Goal: Obtain resource: Download file/media

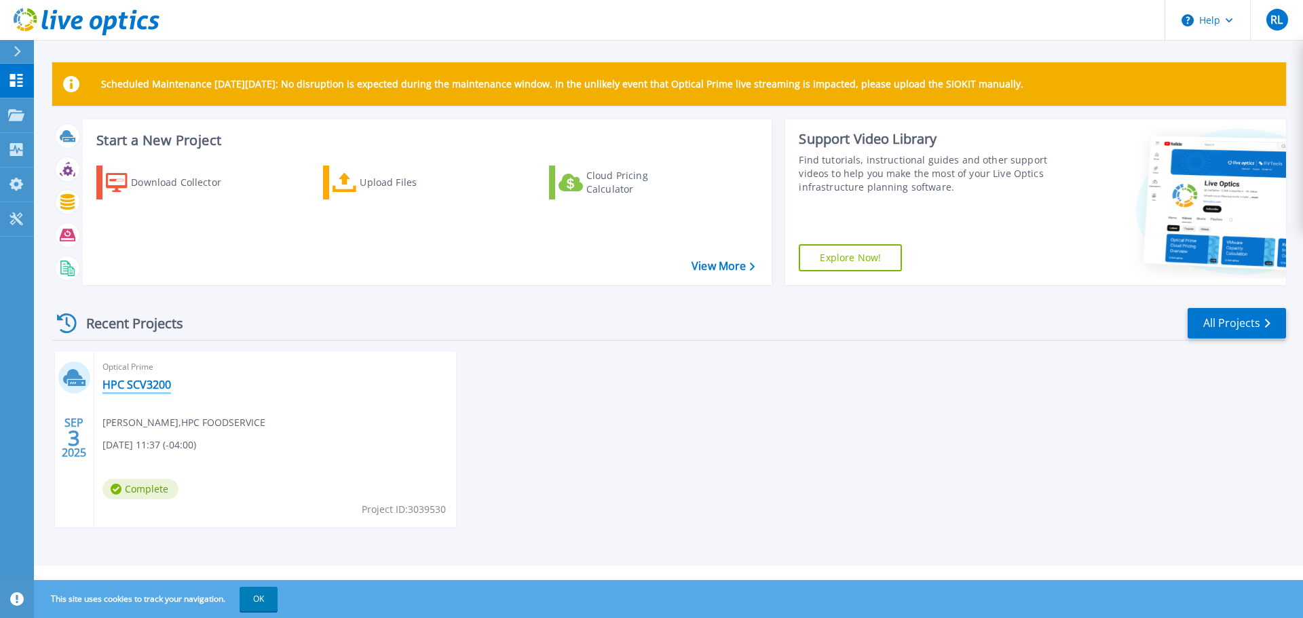
click at [136, 386] on link "HPC SCV3200" at bounding box center [136, 385] width 69 height 14
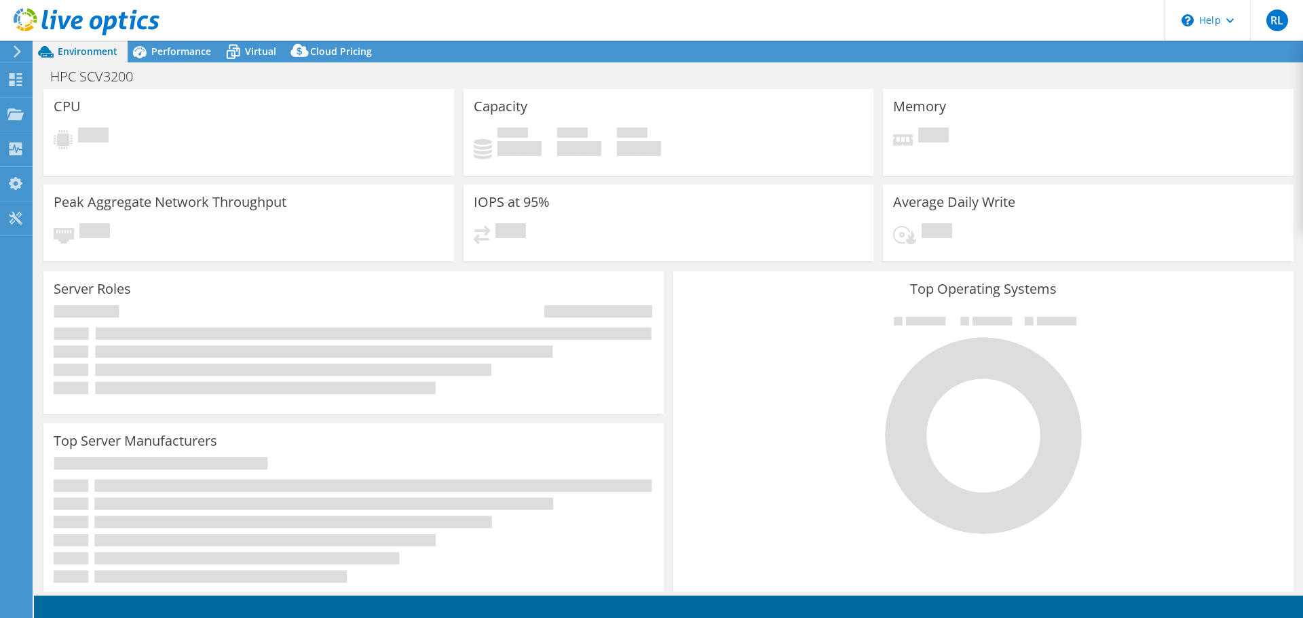
select select "USEast"
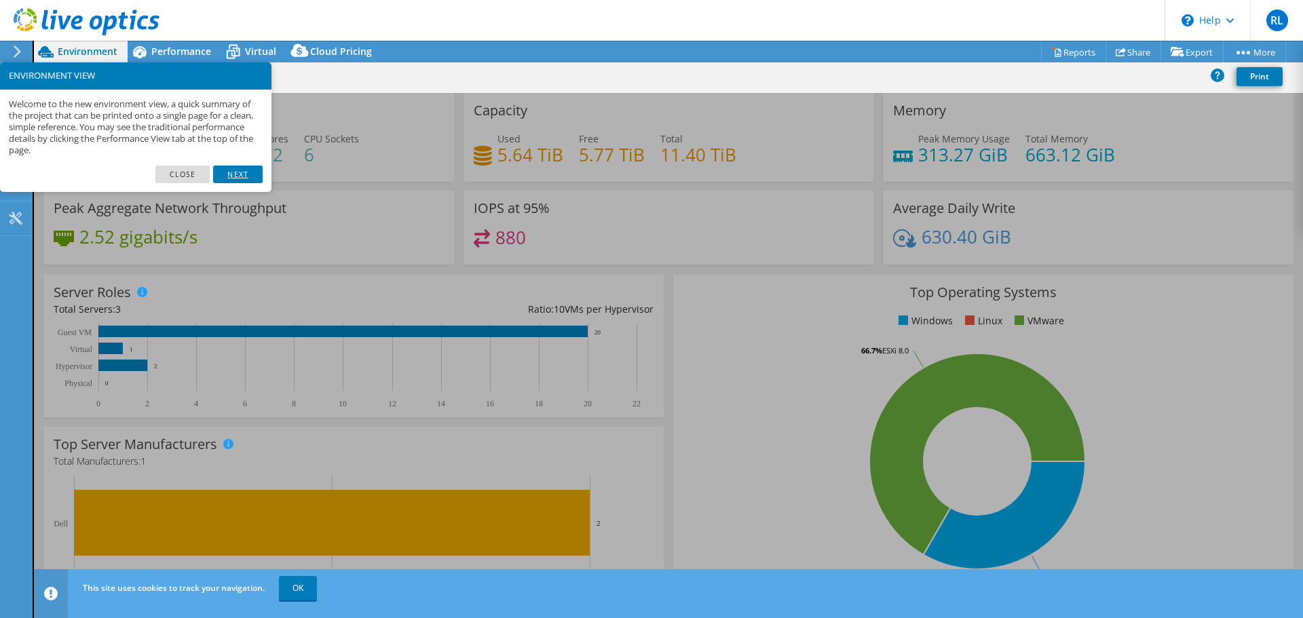
click at [241, 170] on link "Next" at bounding box center [237, 175] width 49 height 18
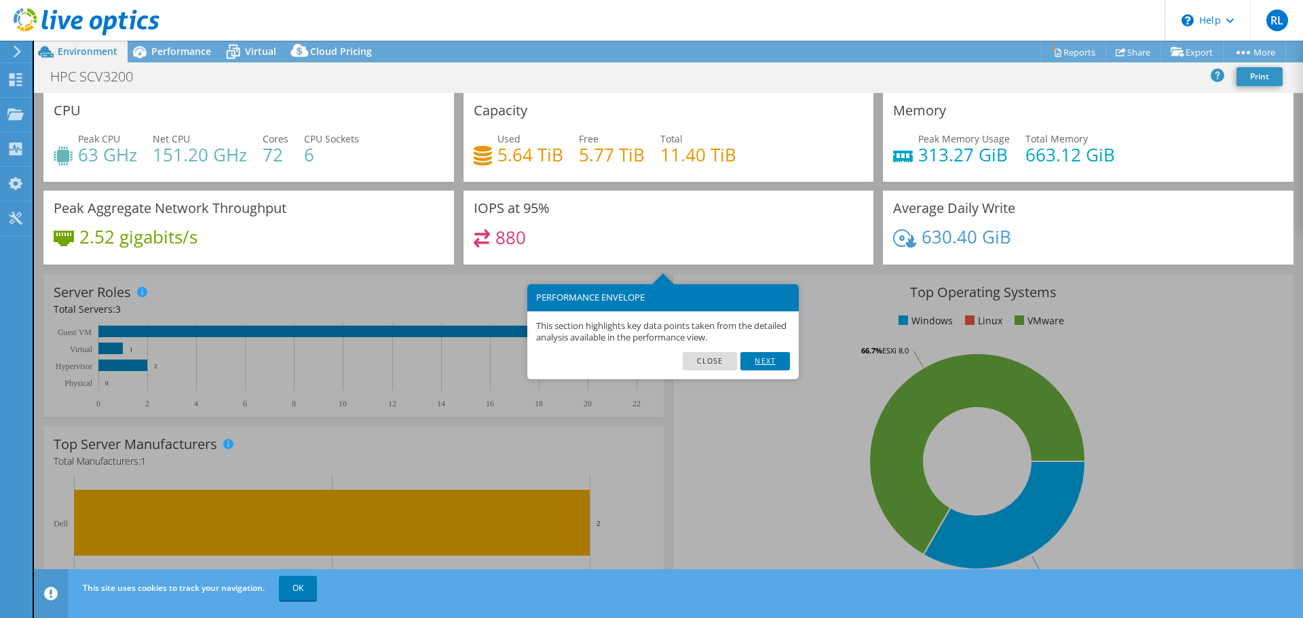
click at [770, 367] on link "Next" at bounding box center [764, 361] width 49 height 18
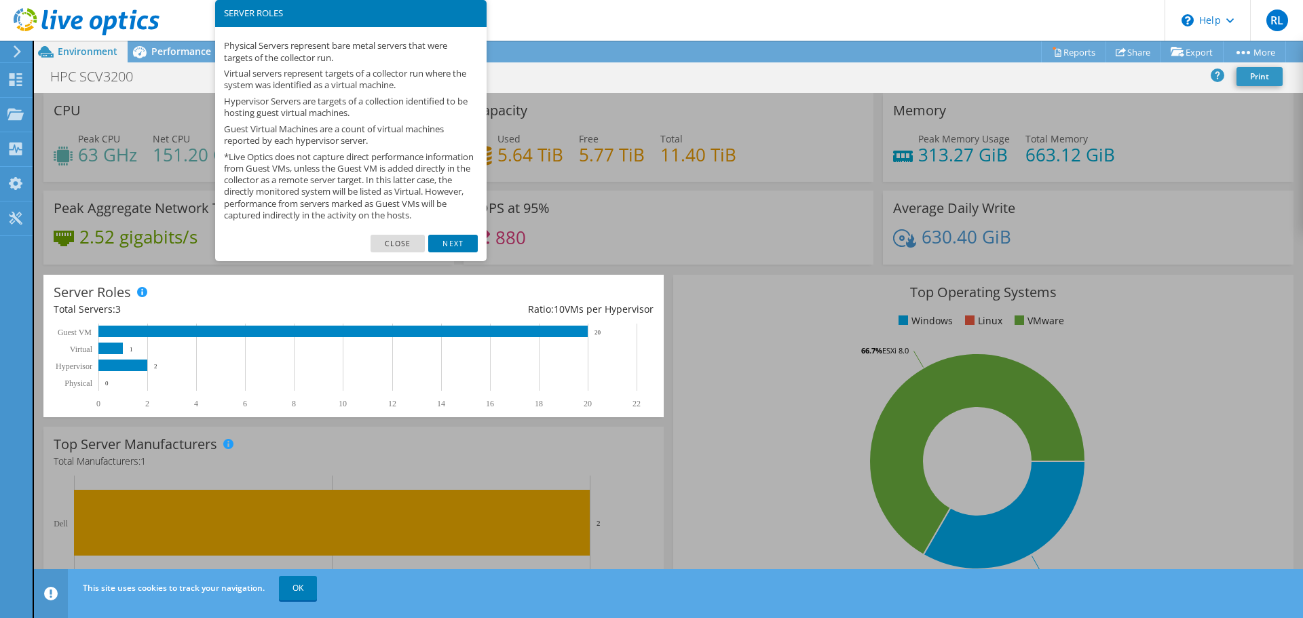
click at [460, 251] on link "Next" at bounding box center [452, 244] width 49 height 18
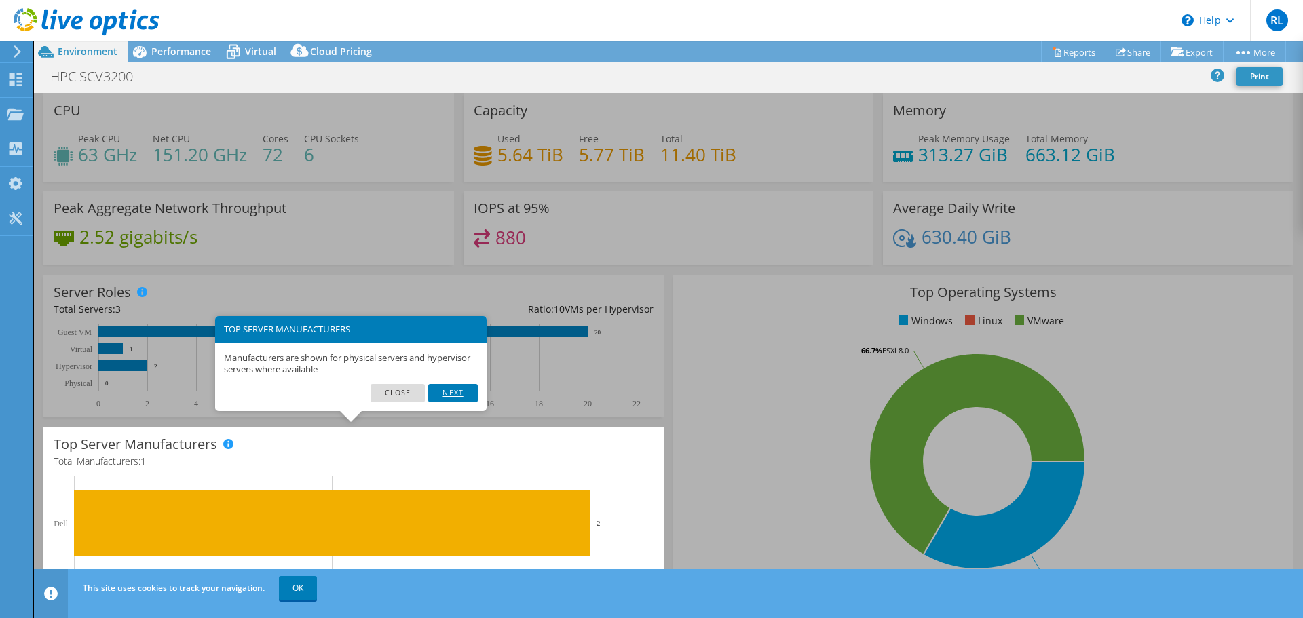
click at [452, 389] on link "Next" at bounding box center [452, 393] width 49 height 18
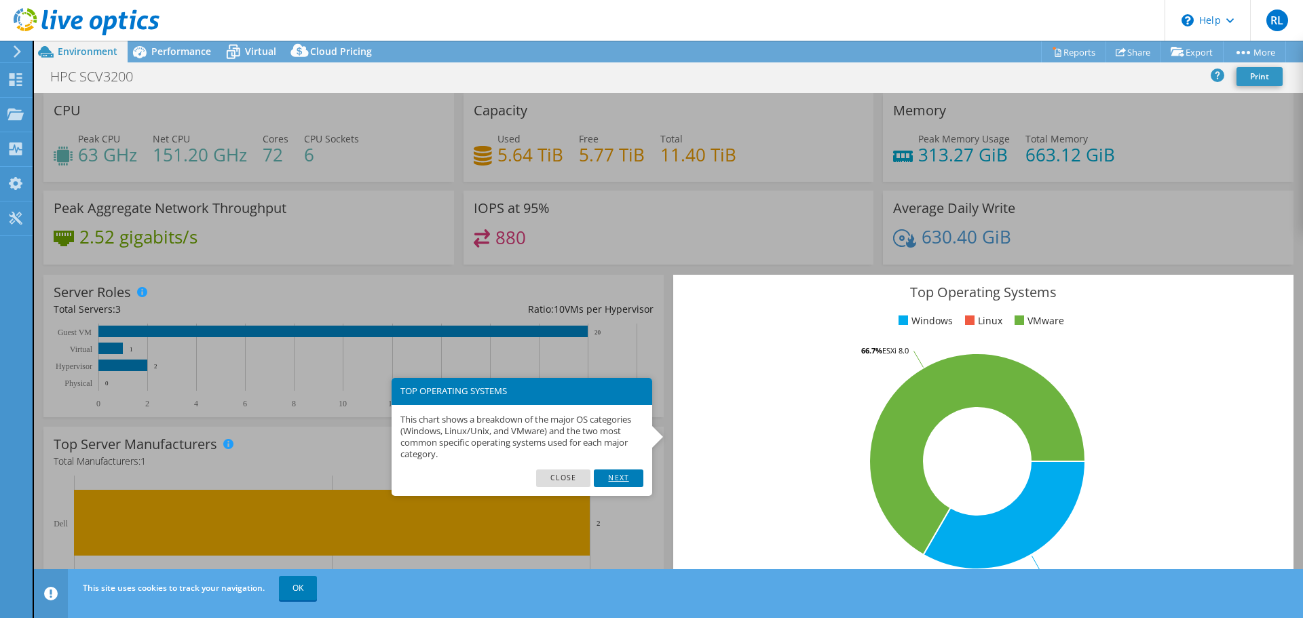
click at [605, 476] on link "Next" at bounding box center [618, 479] width 49 height 18
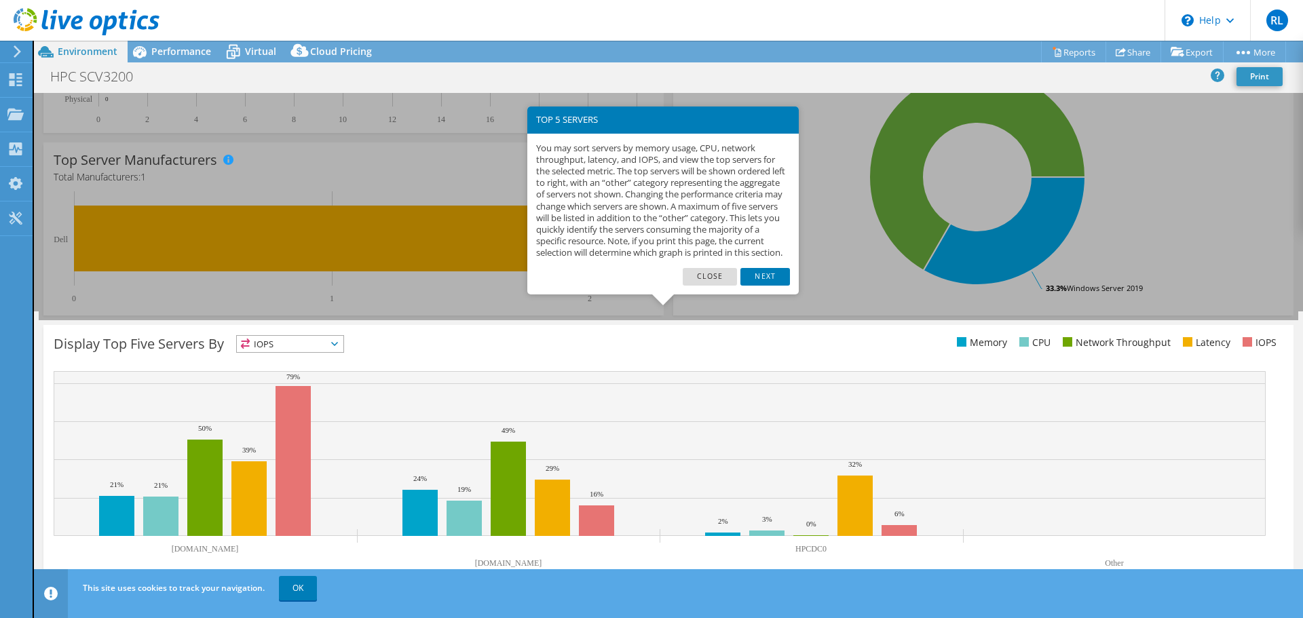
scroll to position [288, 0]
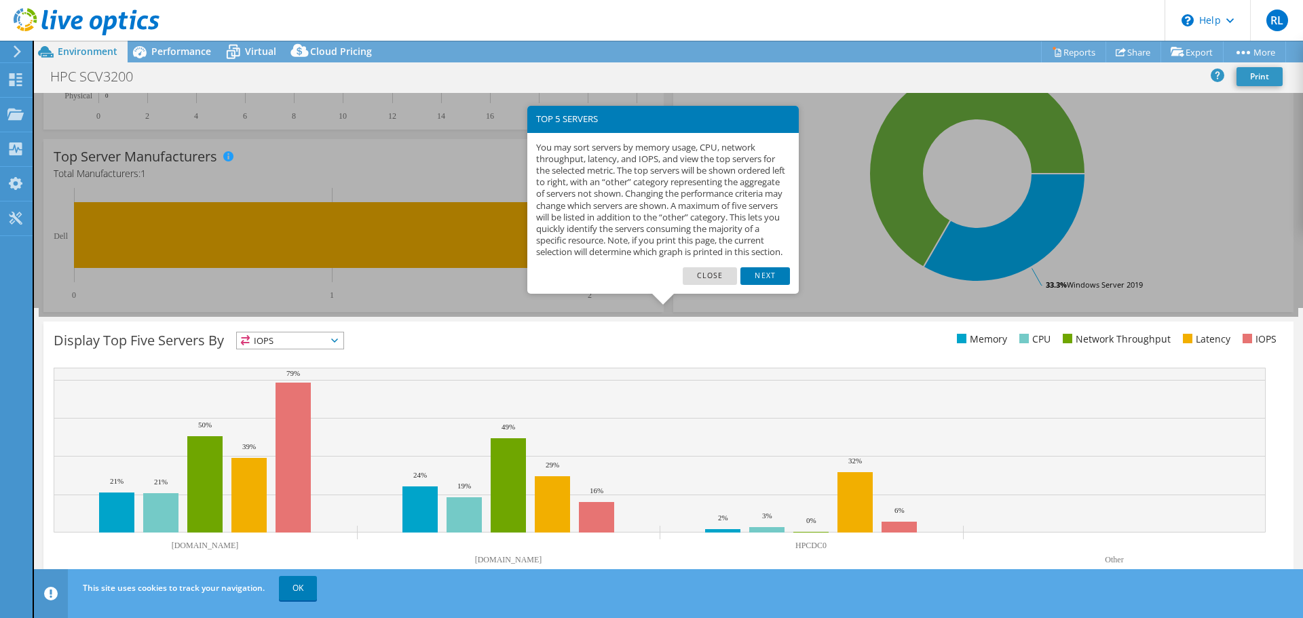
click at [335, 340] on icon at bounding box center [334, 341] width 7 height 4
click at [302, 371] on li "Memory" at bounding box center [290, 377] width 107 height 19
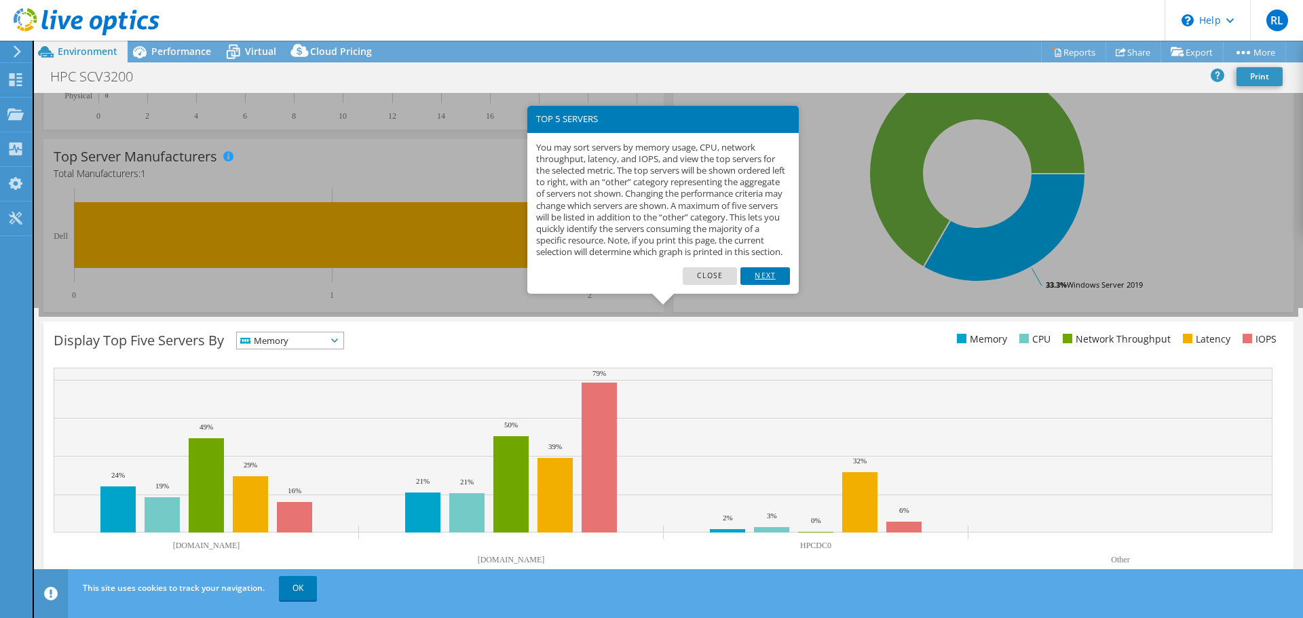
click at [771, 285] on link "Next" at bounding box center [764, 276] width 49 height 18
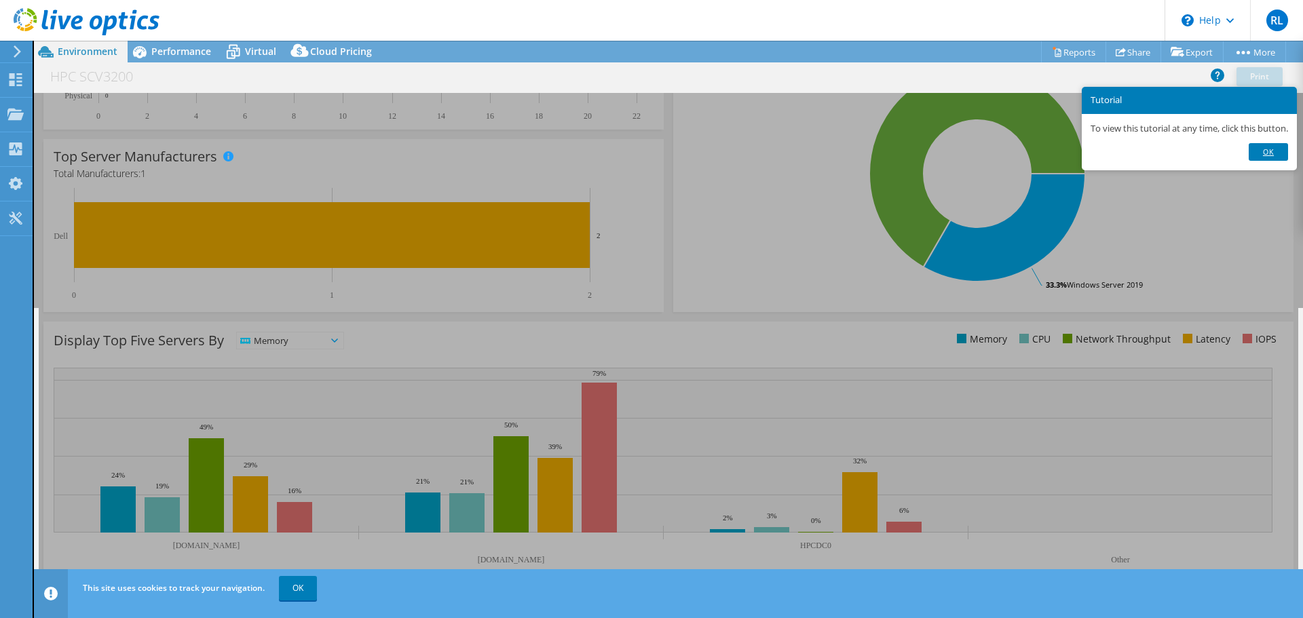
click at [1283, 161] on link "Ok" at bounding box center [1268, 152] width 39 height 18
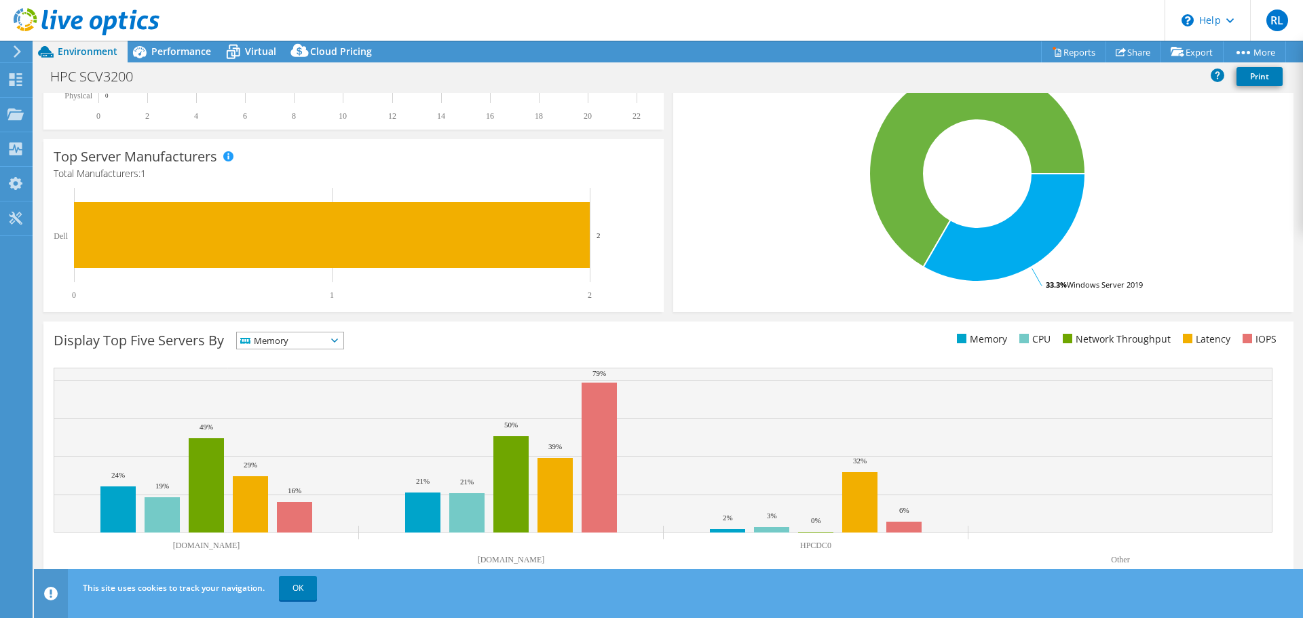
scroll to position [0, 0]
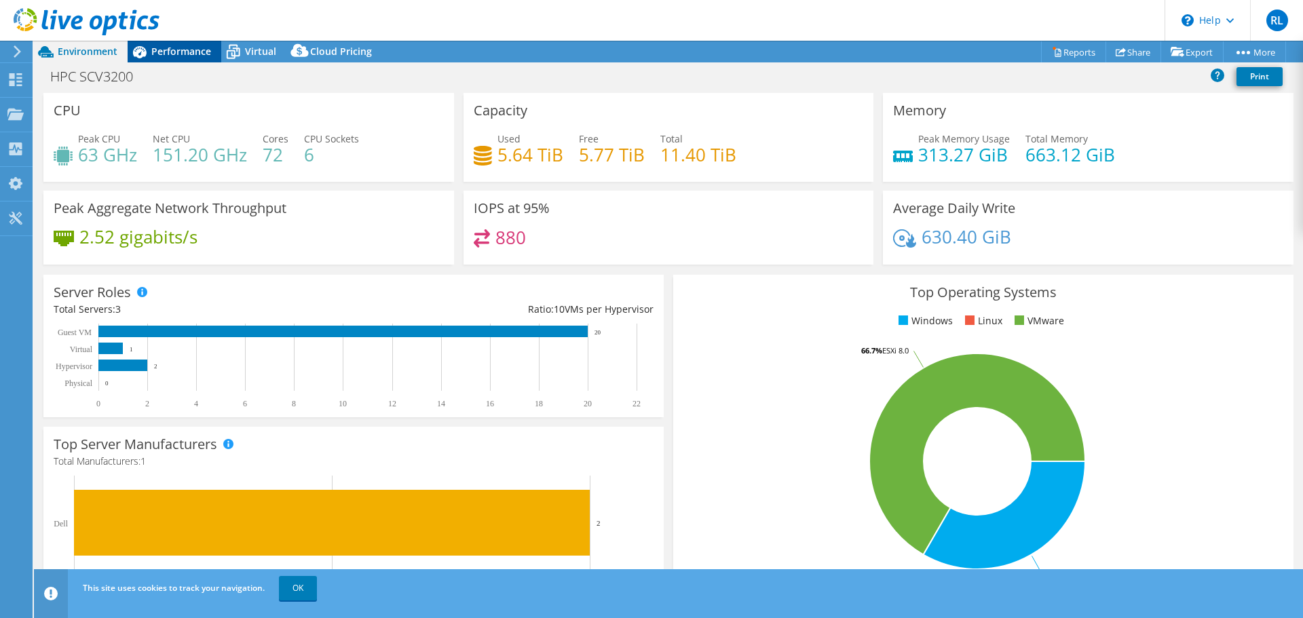
click at [183, 49] on span "Performance" at bounding box center [181, 51] width 60 height 13
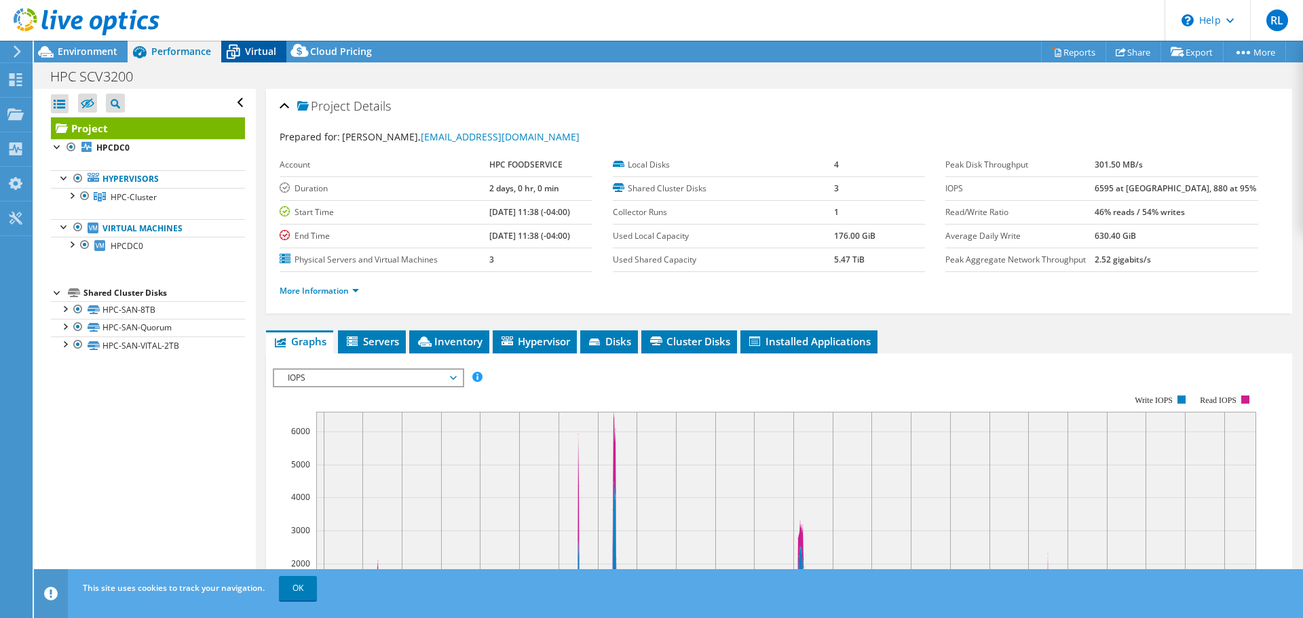
click at [252, 52] on span "Virtual" at bounding box center [260, 51] width 31 height 13
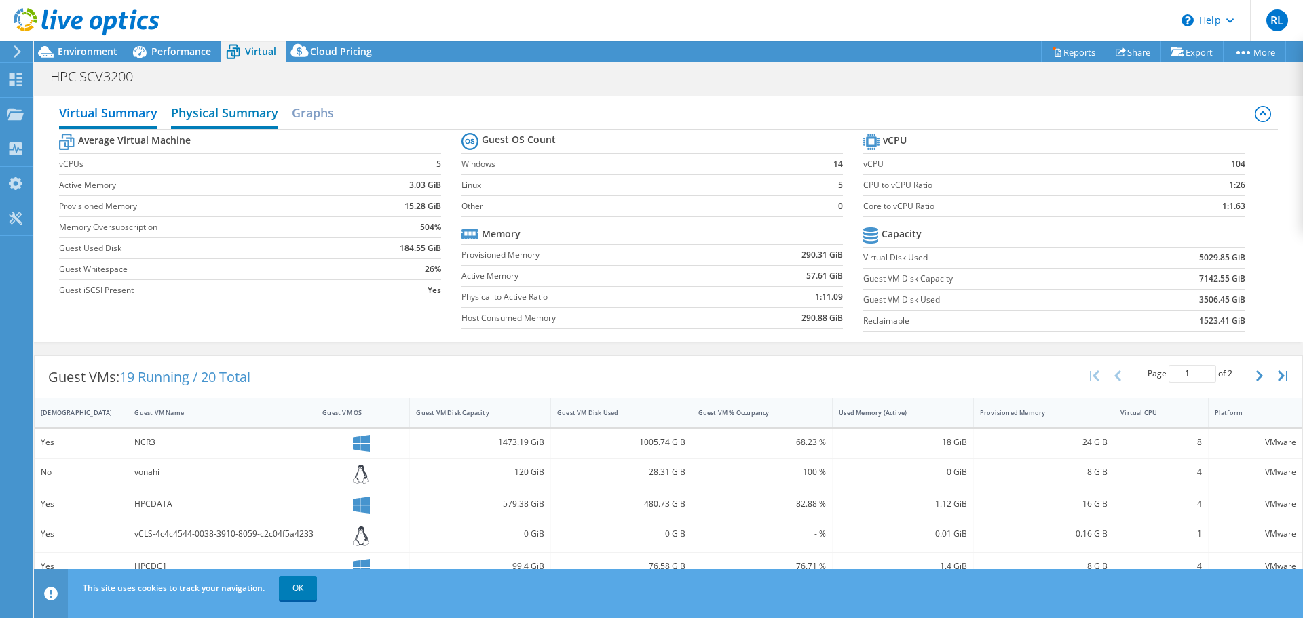
click at [261, 115] on h2 "Physical Summary" at bounding box center [224, 114] width 107 height 30
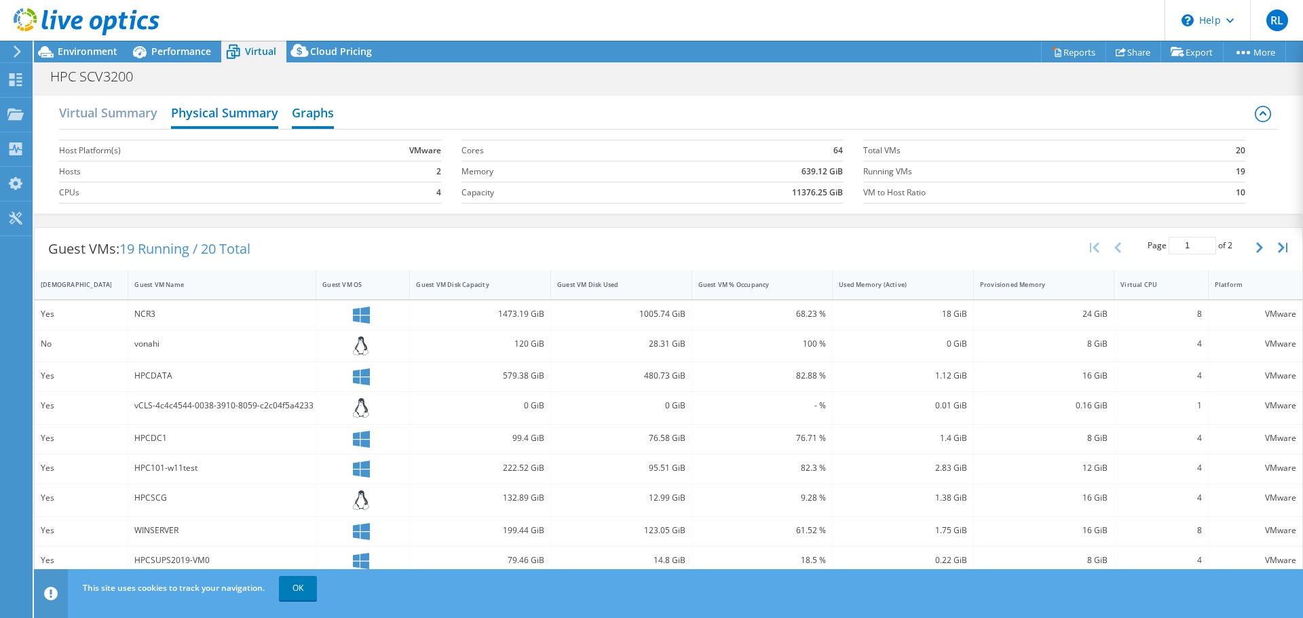
click at [308, 113] on h2 "Graphs" at bounding box center [313, 114] width 42 height 30
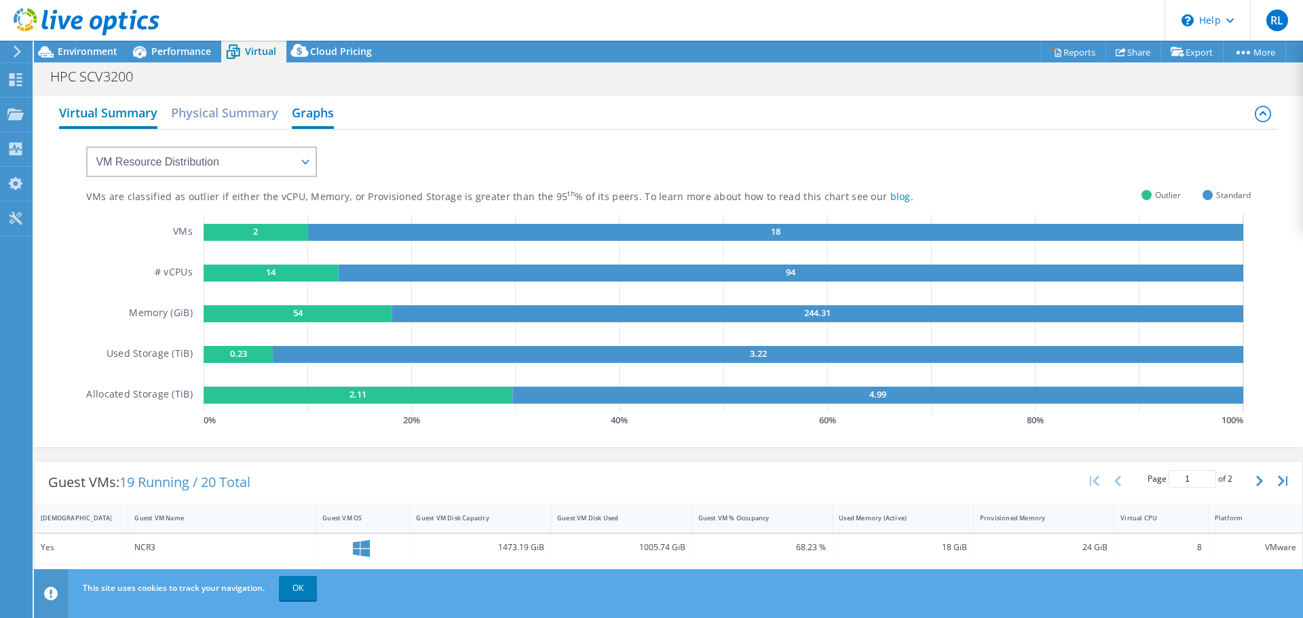
click at [128, 115] on h2 "Virtual Summary" at bounding box center [108, 114] width 98 height 30
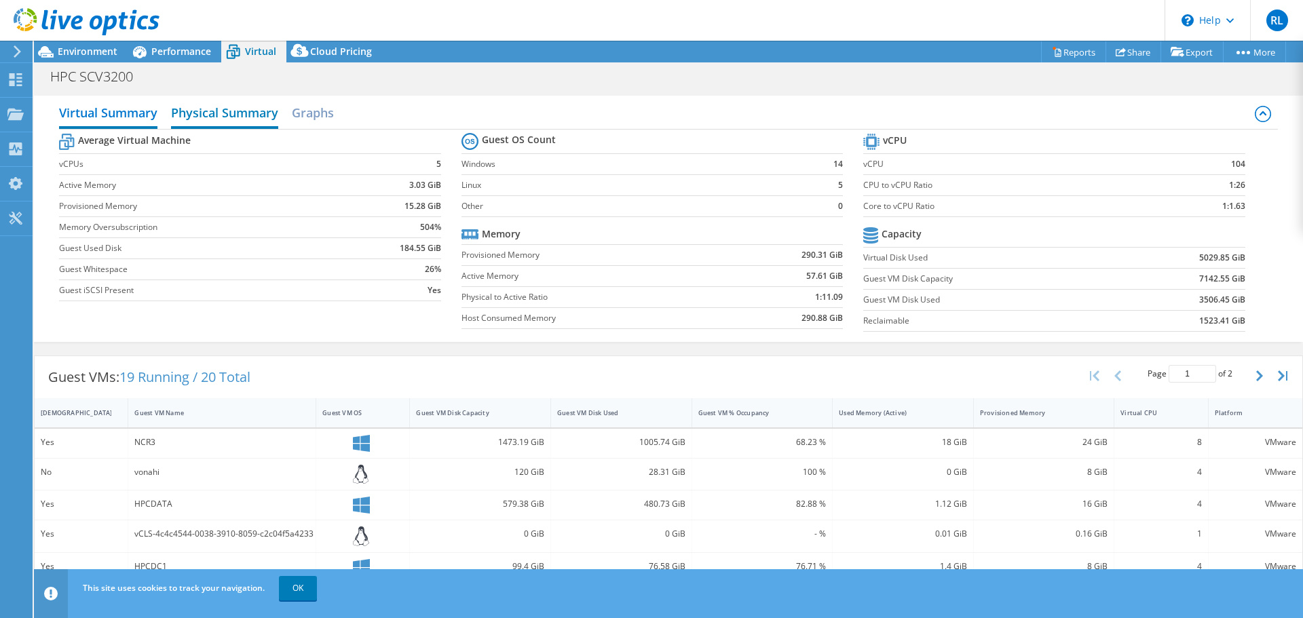
click at [244, 117] on h2 "Physical Summary" at bounding box center [224, 114] width 107 height 30
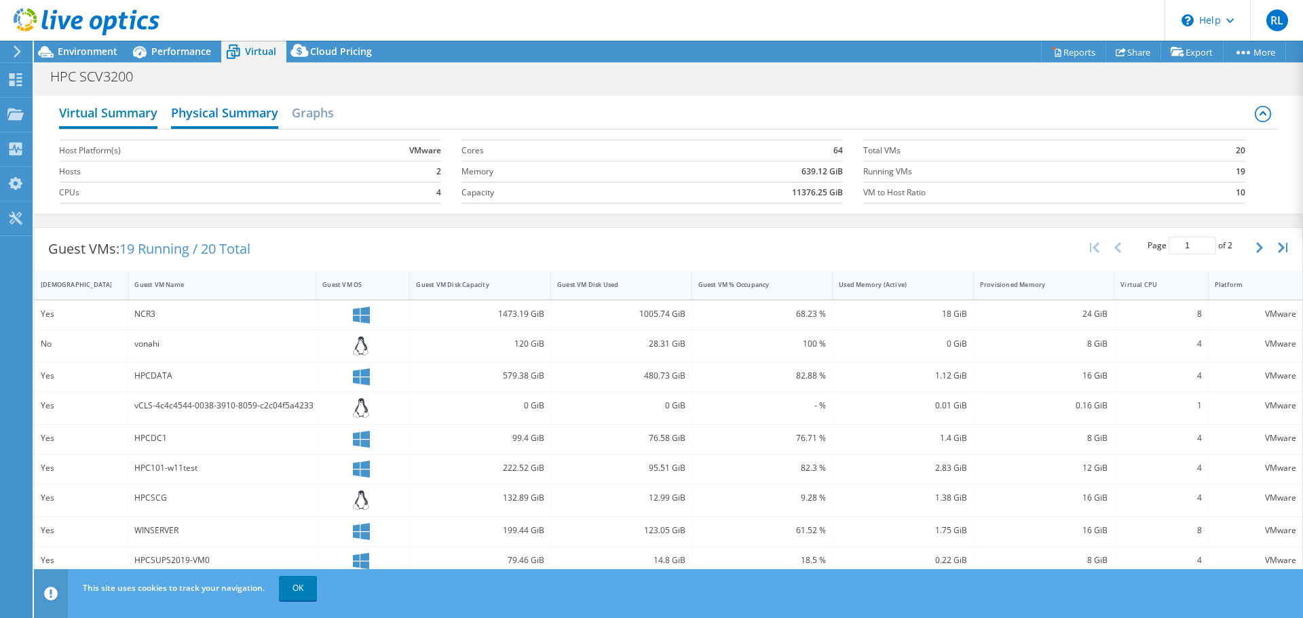
click at [139, 115] on h2 "Virtual Summary" at bounding box center [108, 114] width 98 height 30
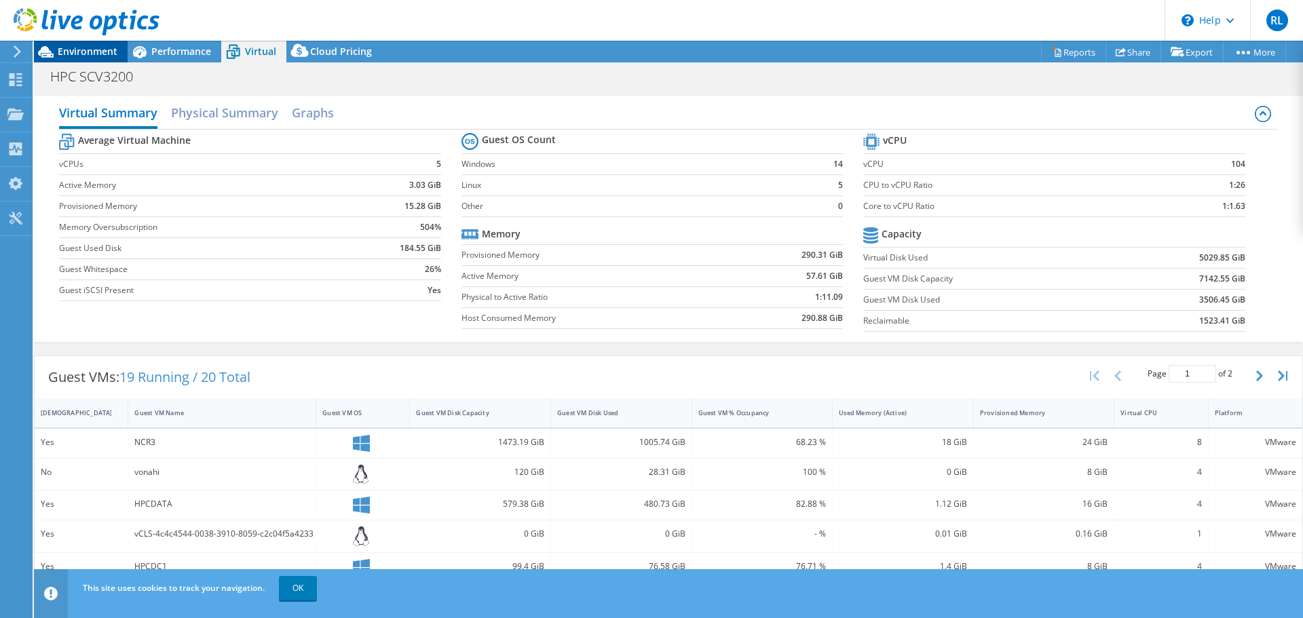
click at [86, 54] on span "Environment" at bounding box center [88, 51] width 60 height 13
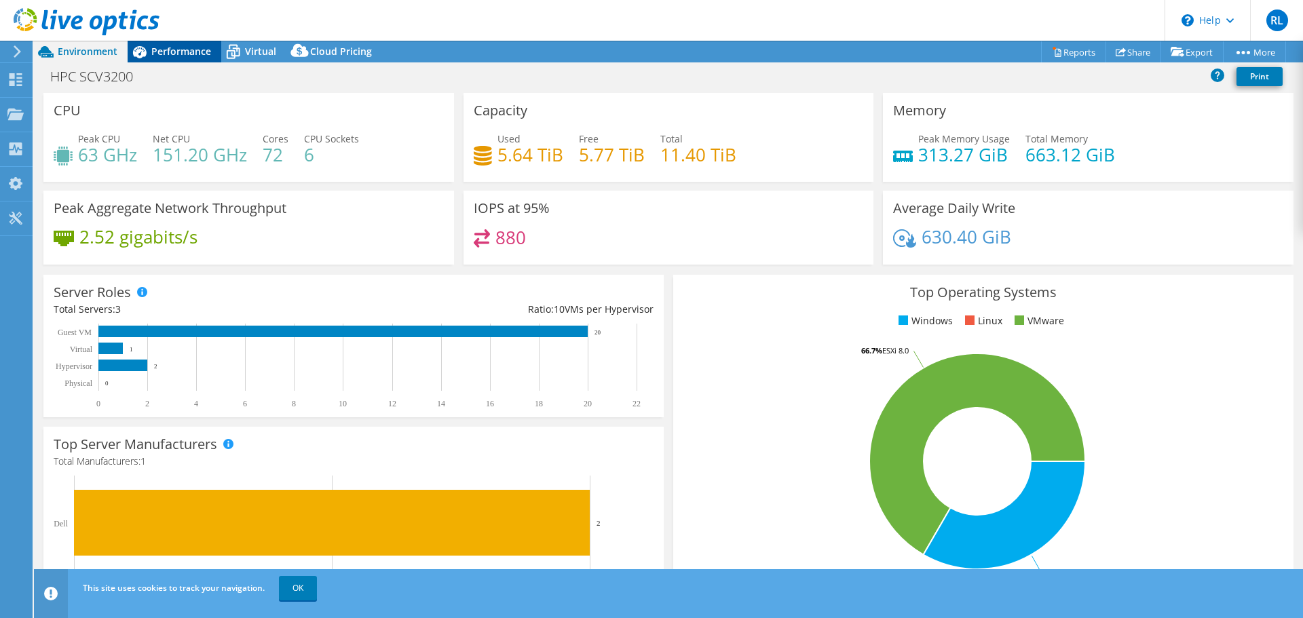
click at [175, 52] on span "Performance" at bounding box center [181, 51] width 60 height 13
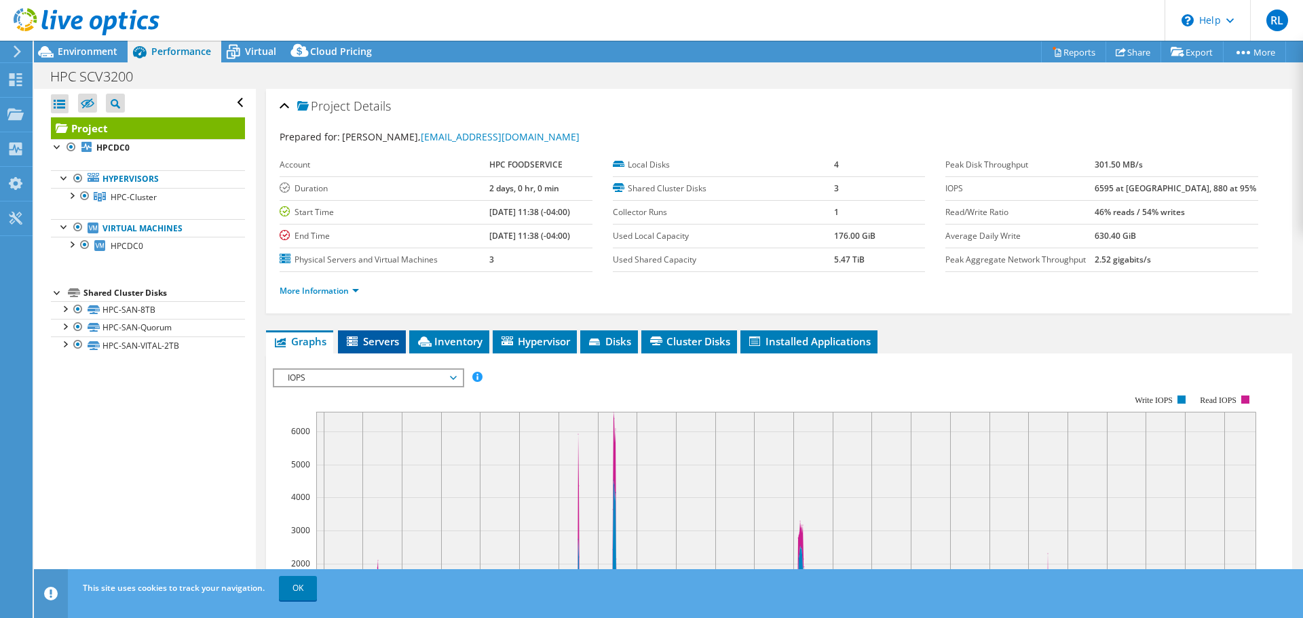
click at [371, 343] on span "Servers" at bounding box center [372, 342] width 54 height 14
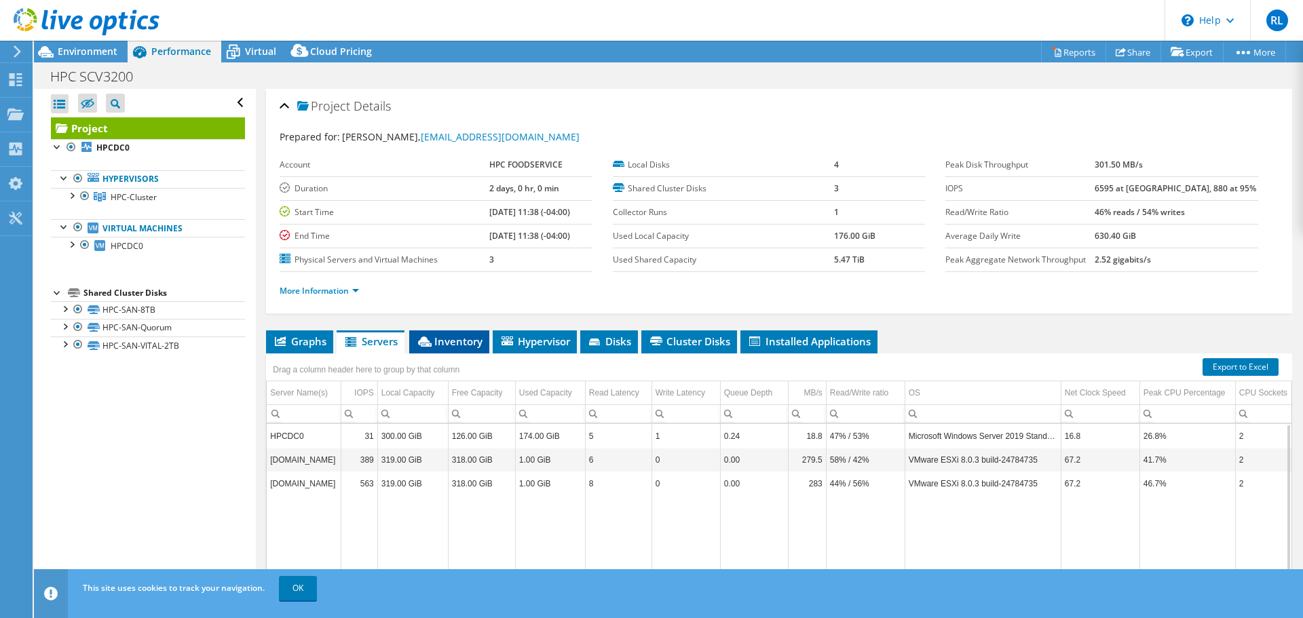
click at [454, 343] on span "Inventory" at bounding box center [449, 342] width 67 height 14
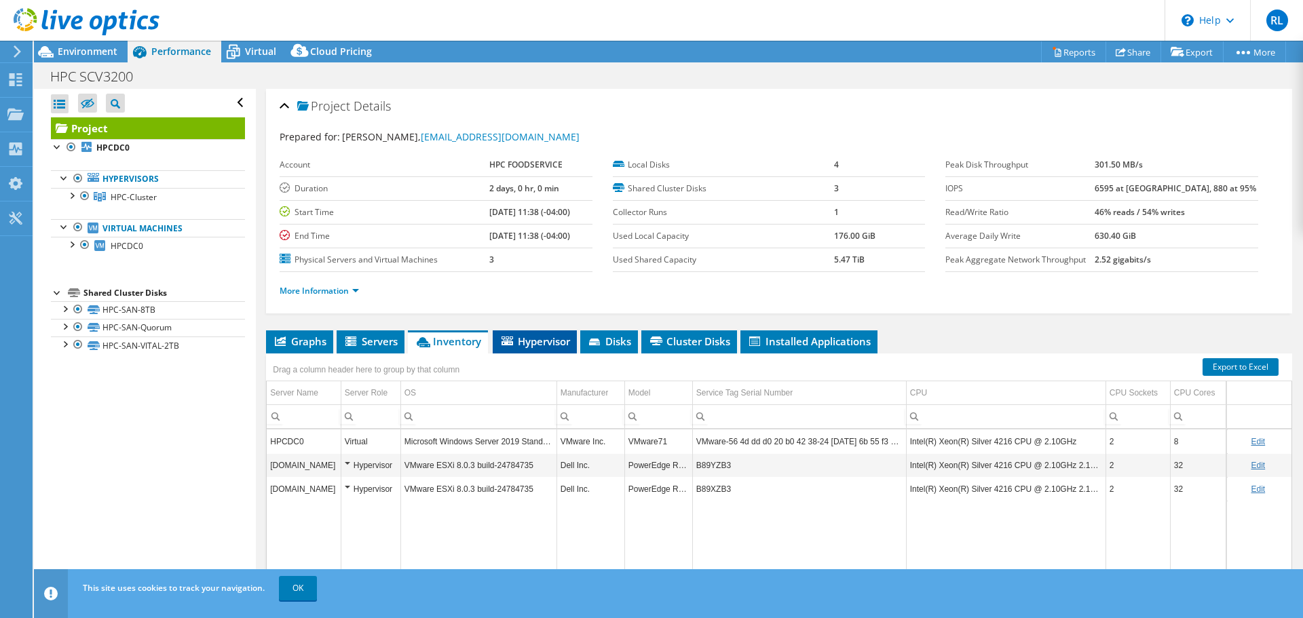
click at [542, 339] on span "Hypervisor" at bounding box center [535, 342] width 71 height 14
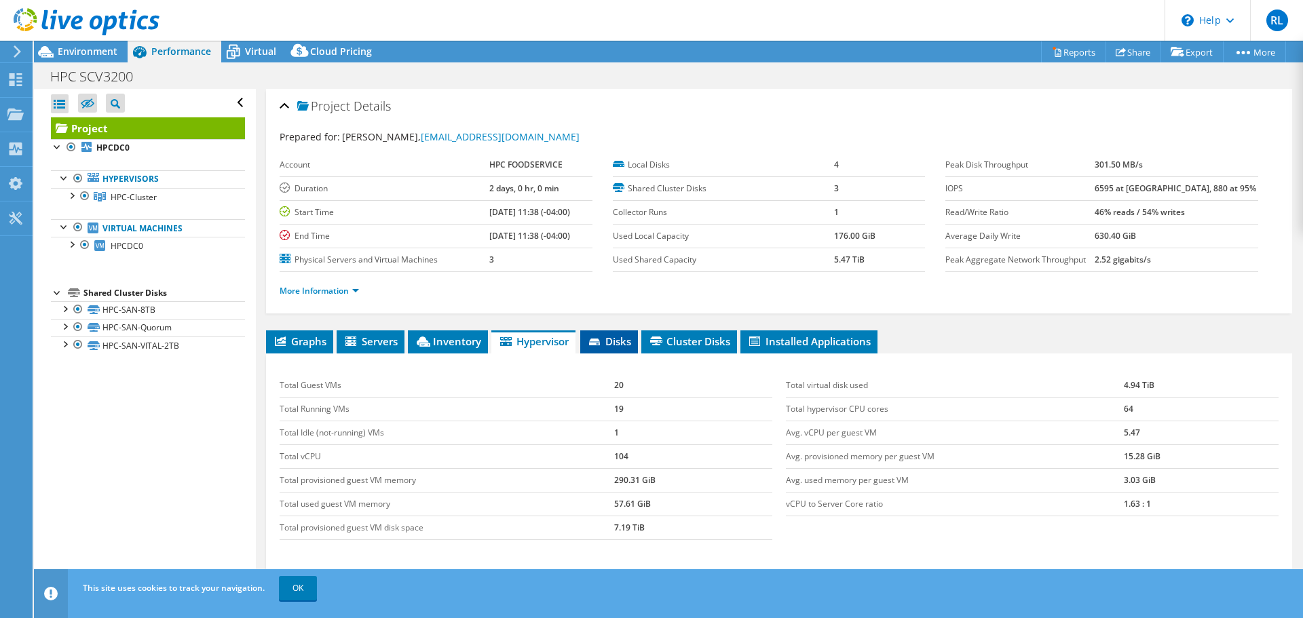
click at [593, 344] on icon at bounding box center [594, 342] width 11 height 7
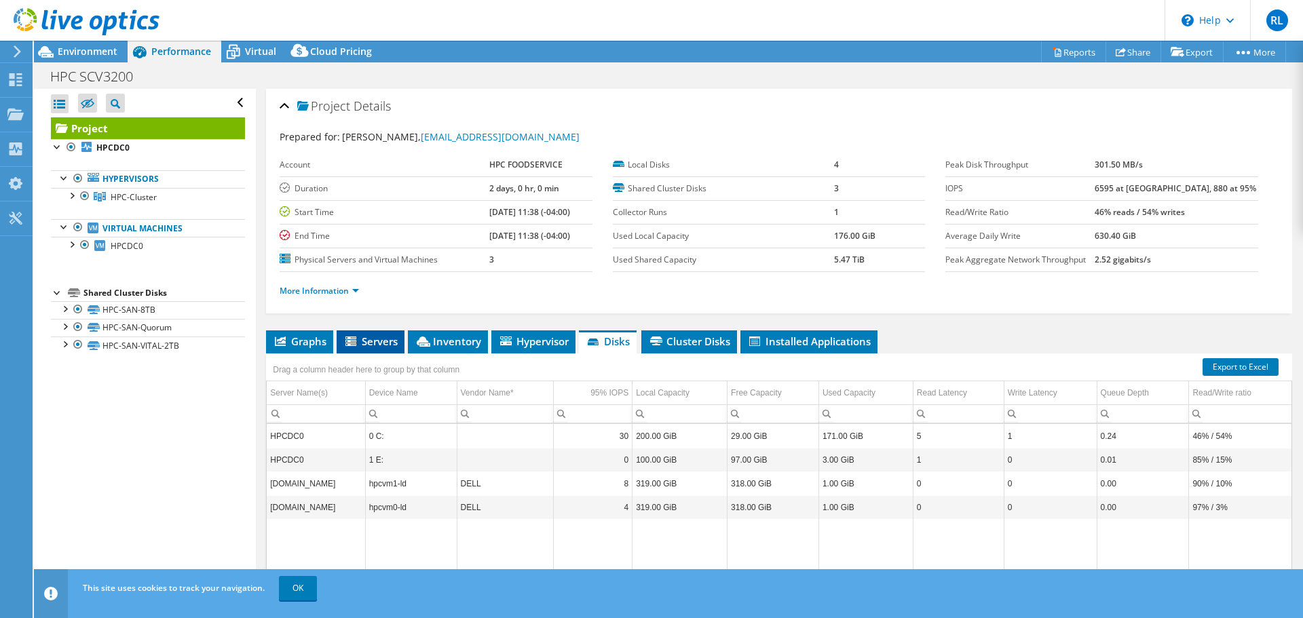
click at [366, 339] on span "Servers" at bounding box center [370, 342] width 54 height 14
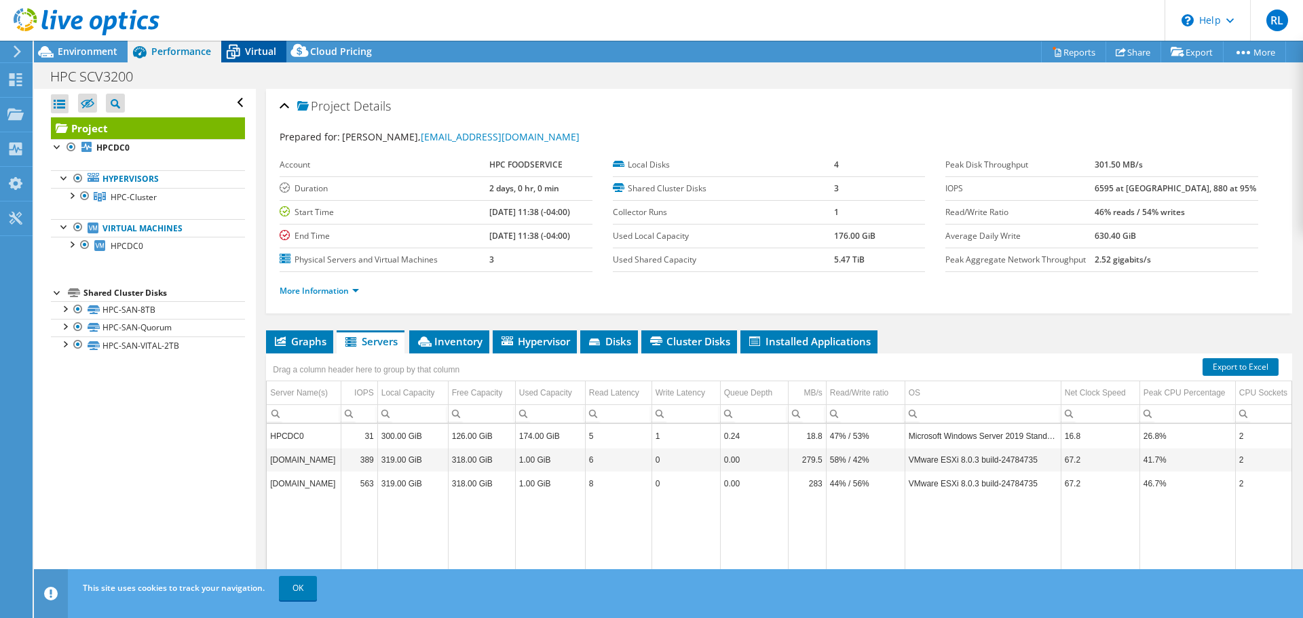
click at [246, 51] on span "Virtual" at bounding box center [260, 51] width 31 height 13
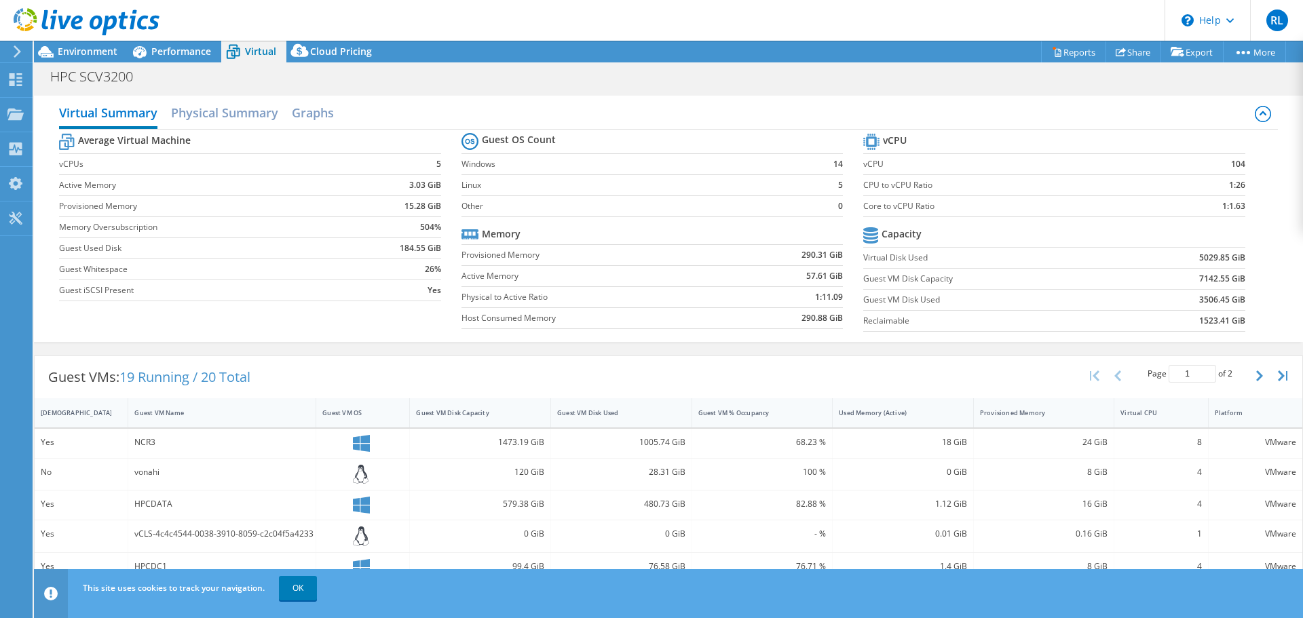
click at [1255, 117] on icon at bounding box center [1263, 114] width 16 height 16
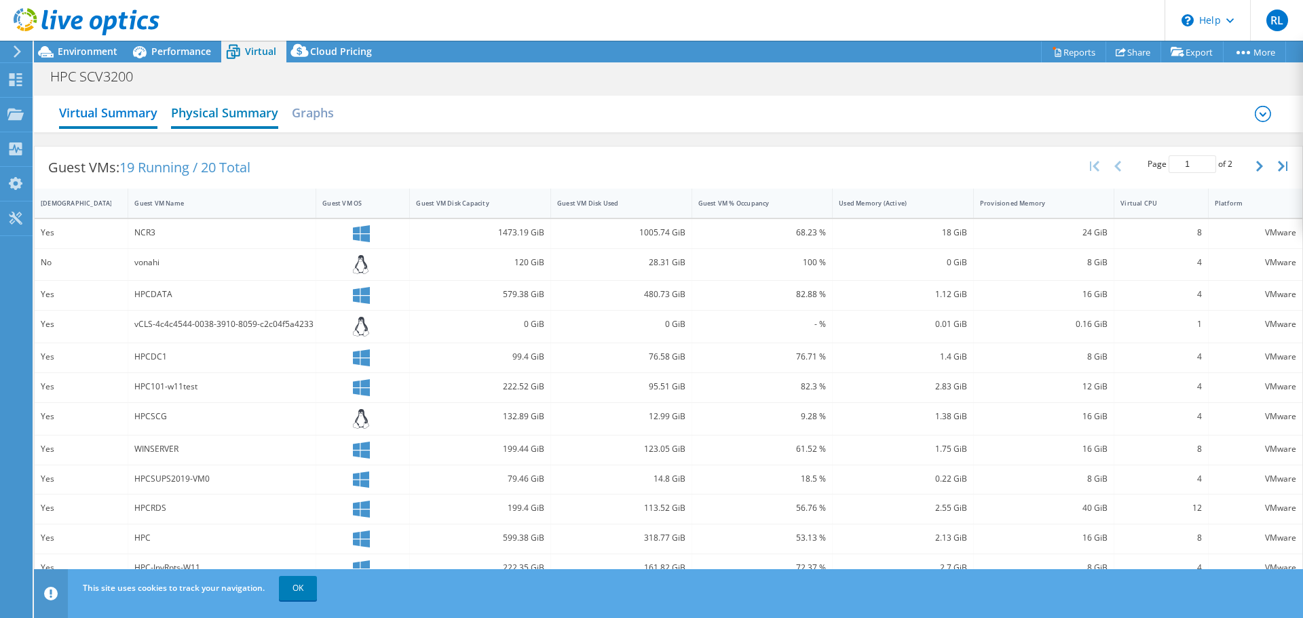
click at [233, 113] on h2 "Physical Summary" at bounding box center [224, 114] width 107 height 30
click at [301, 121] on h2 "Graphs" at bounding box center [313, 114] width 42 height 30
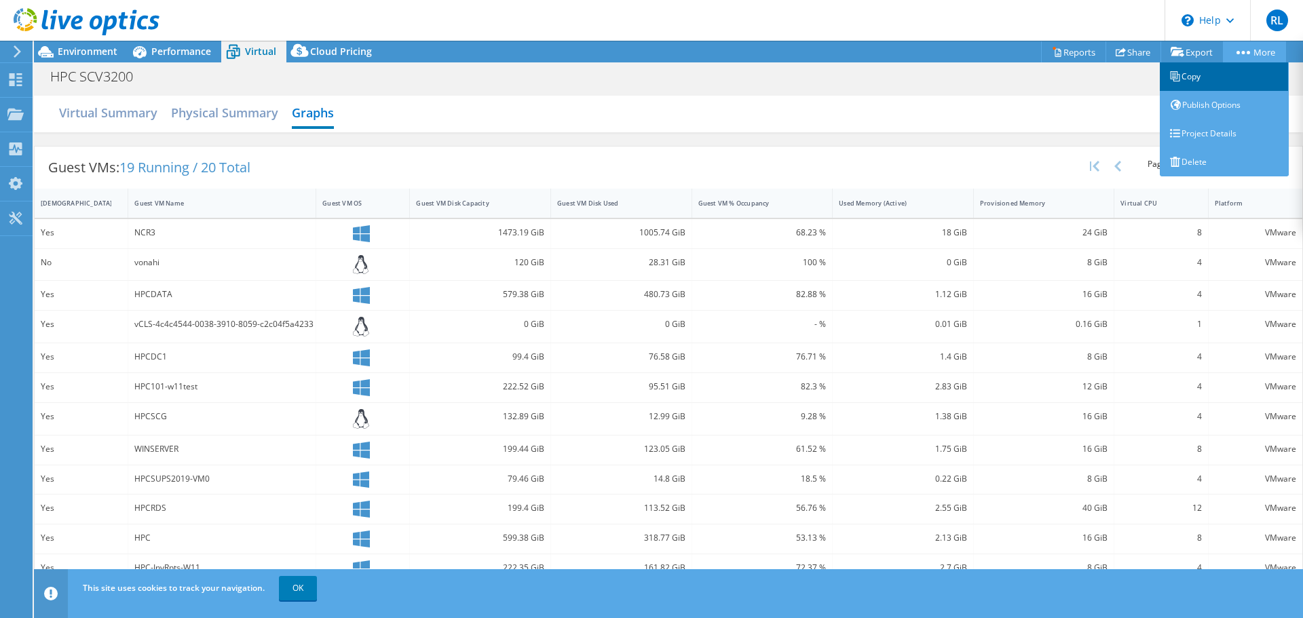
click at [1195, 75] on link "Copy" at bounding box center [1224, 76] width 129 height 29
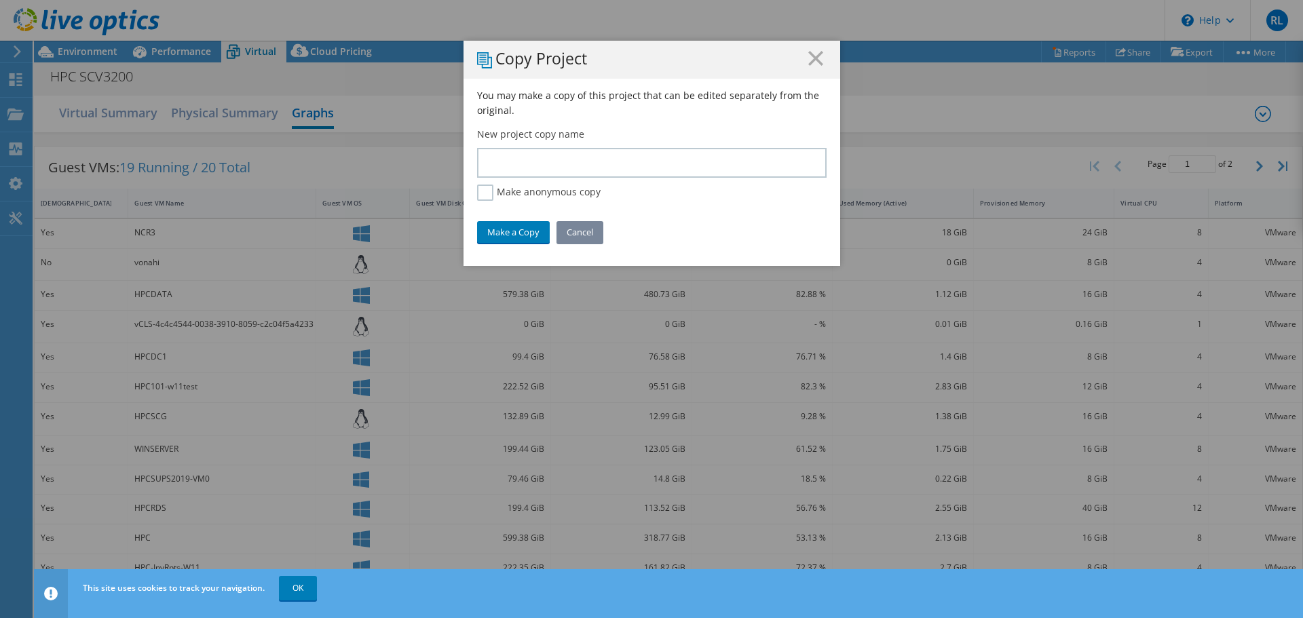
click at [569, 234] on link "Cancel" at bounding box center [580, 232] width 47 height 22
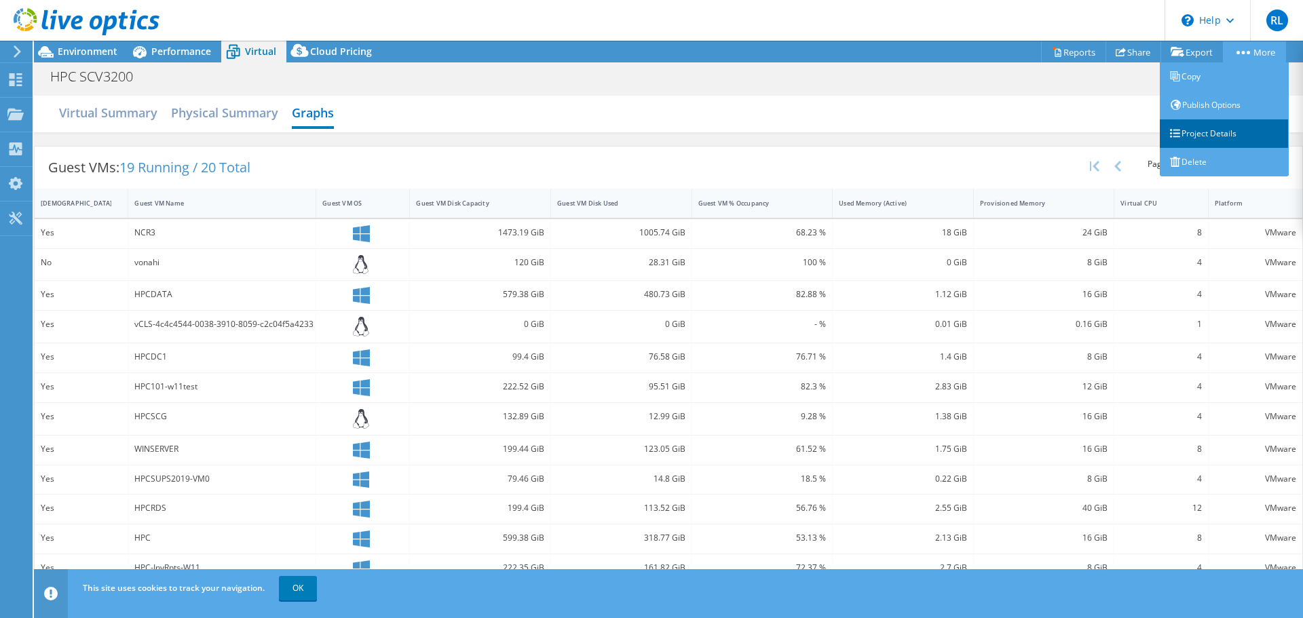
click at [1210, 139] on link "Project Details" at bounding box center [1224, 133] width 129 height 29
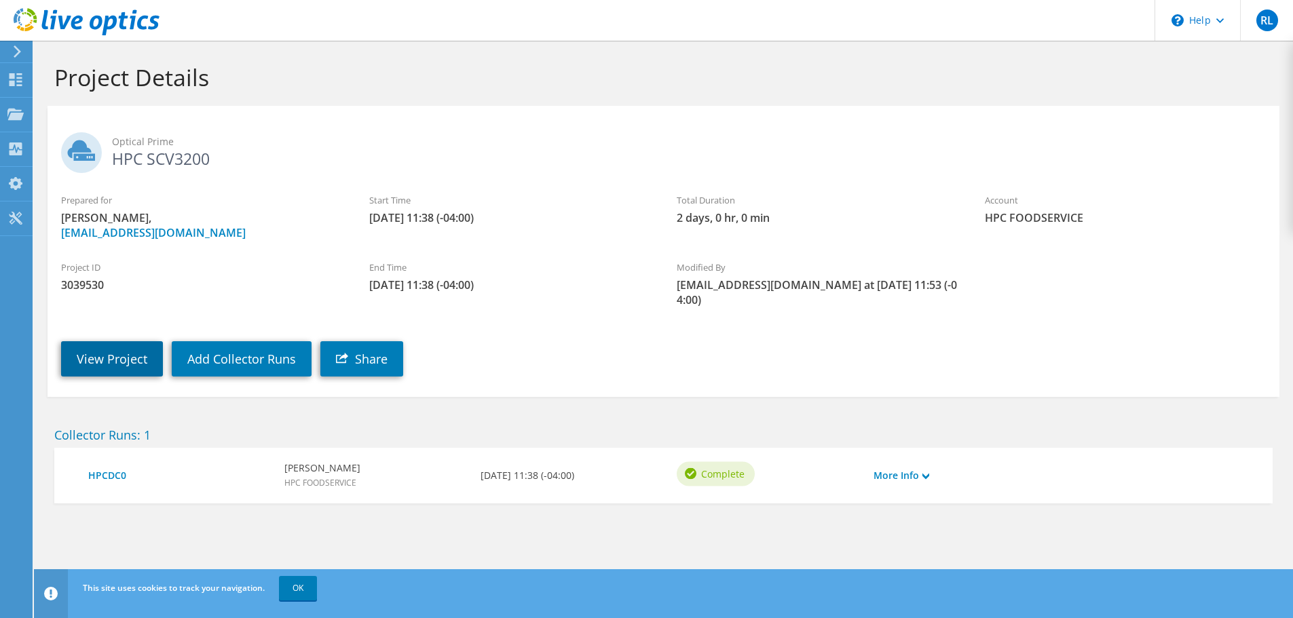
click at [136, 345] on link "View Project" at bounding box center [112, 358] width 102 height 35
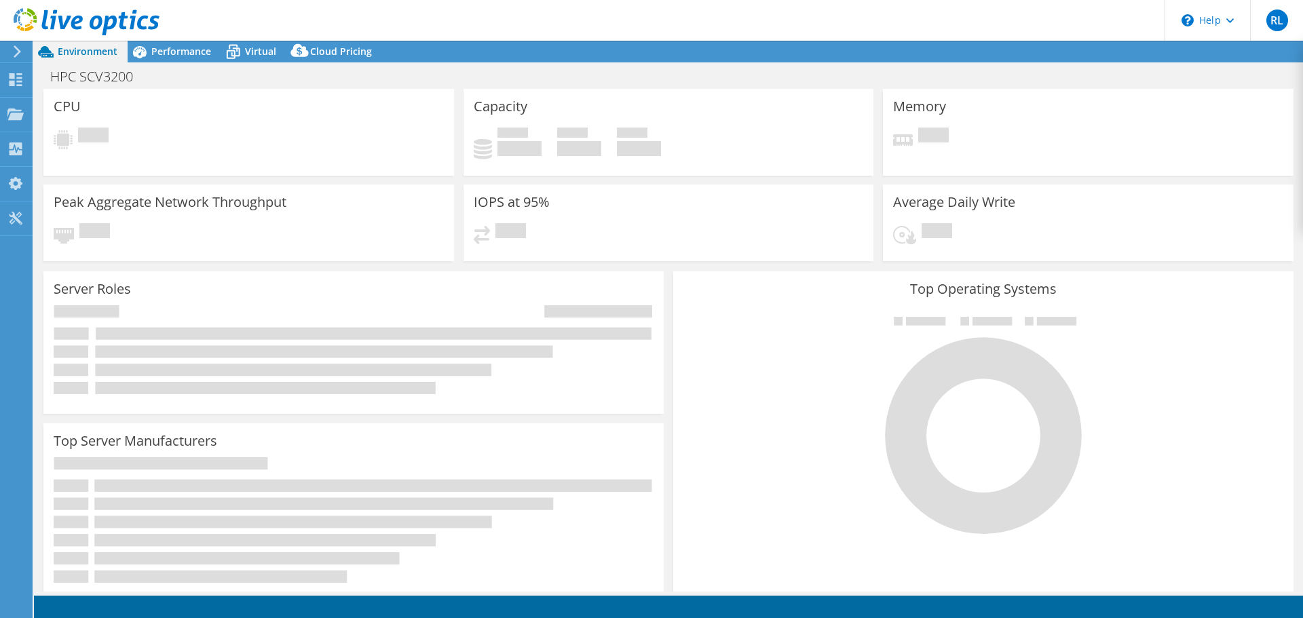
select select "USEast"
select select "USD"
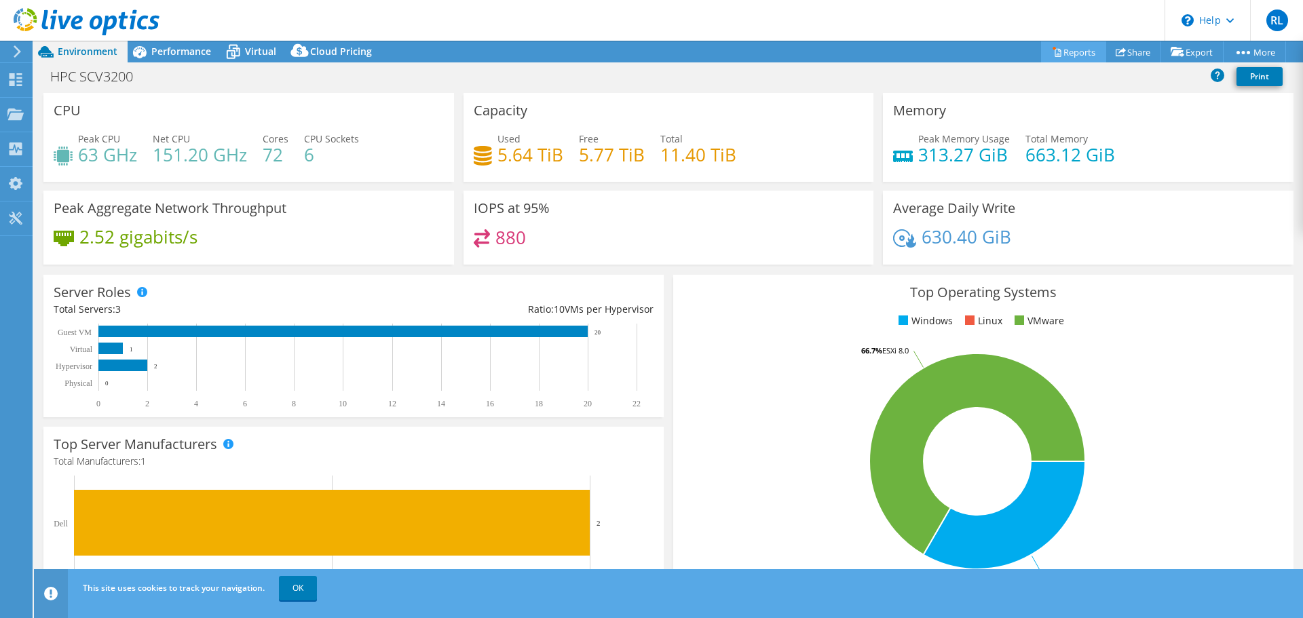
click at [1067, 56] on link "Reports" at bounding box center [1073, 51] width 65 height 21
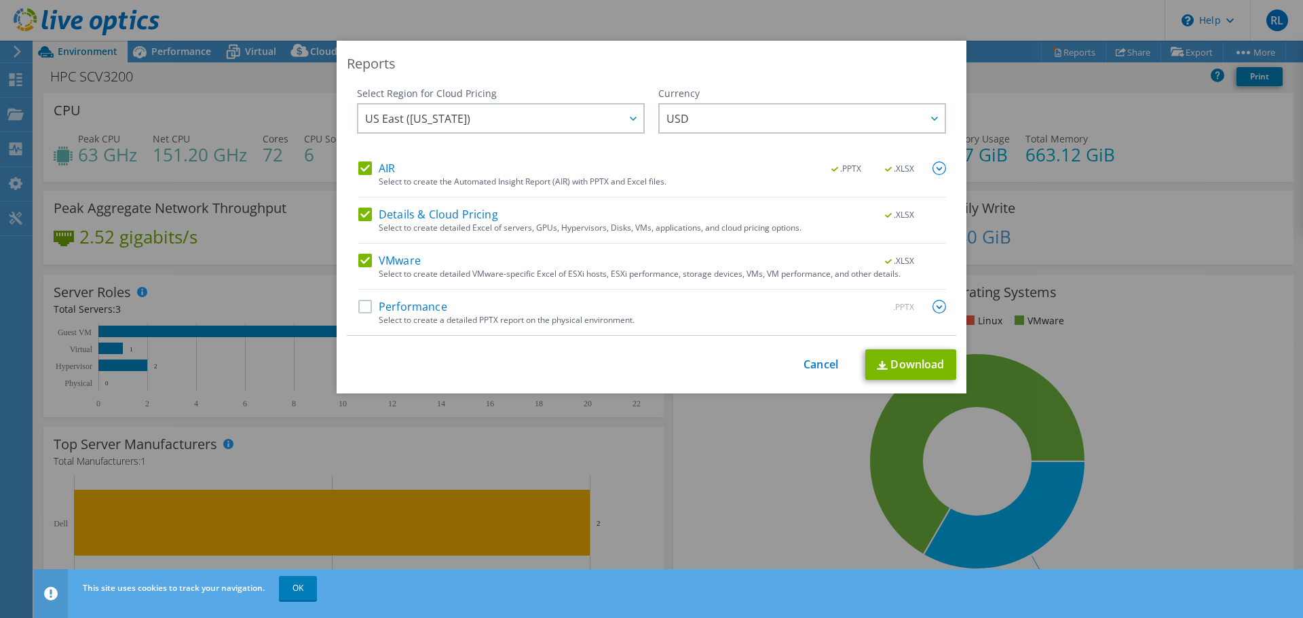
click at [360, 304] on label "Performance" at bounding box center [402, 307] width 89 height 14
click at [0, 0] on input "Performance" at bounding box center [0, 0] width 0 height 0
click at [897, 365] on link "Download" at bounding box center [910, 365] width 91 height 31
click at [819, 363] on link "Cancel" at bounding box center [821, 364] width 35 height 13
